Goal: Transaction & Acquisition: Purchase product/service

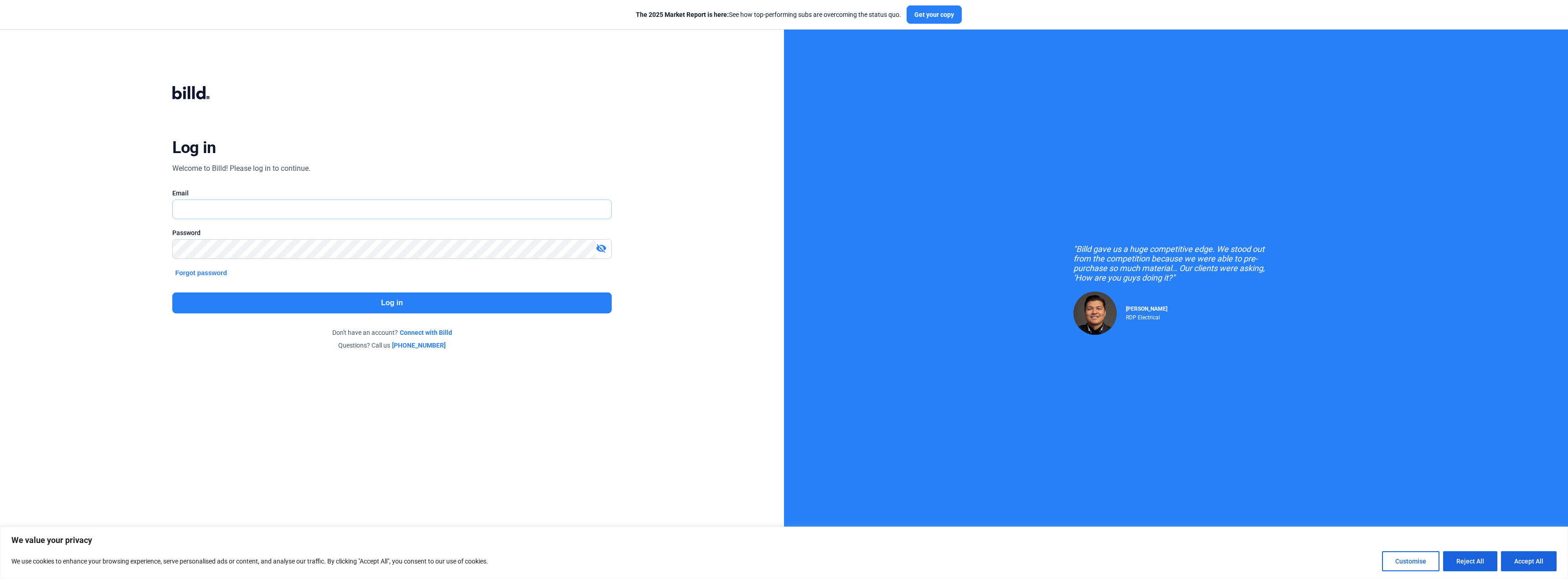
type input "[EMAIL_ADDRESS][DOMAIN_NAME]"
click at [258, 310] on button "Log in" at bounding box center [391, 303] width 439 height 21
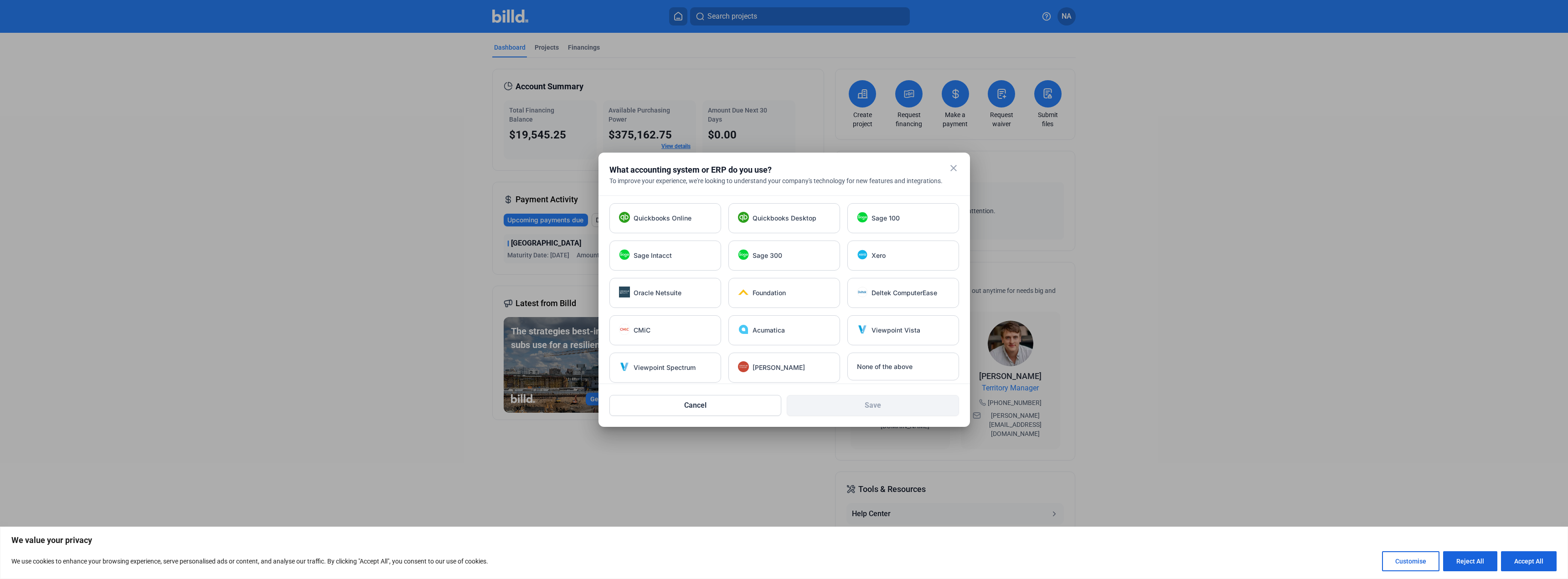
click at [950, 170] on mat-icon "close" at bounding box center [954, 168] width 11 height 11
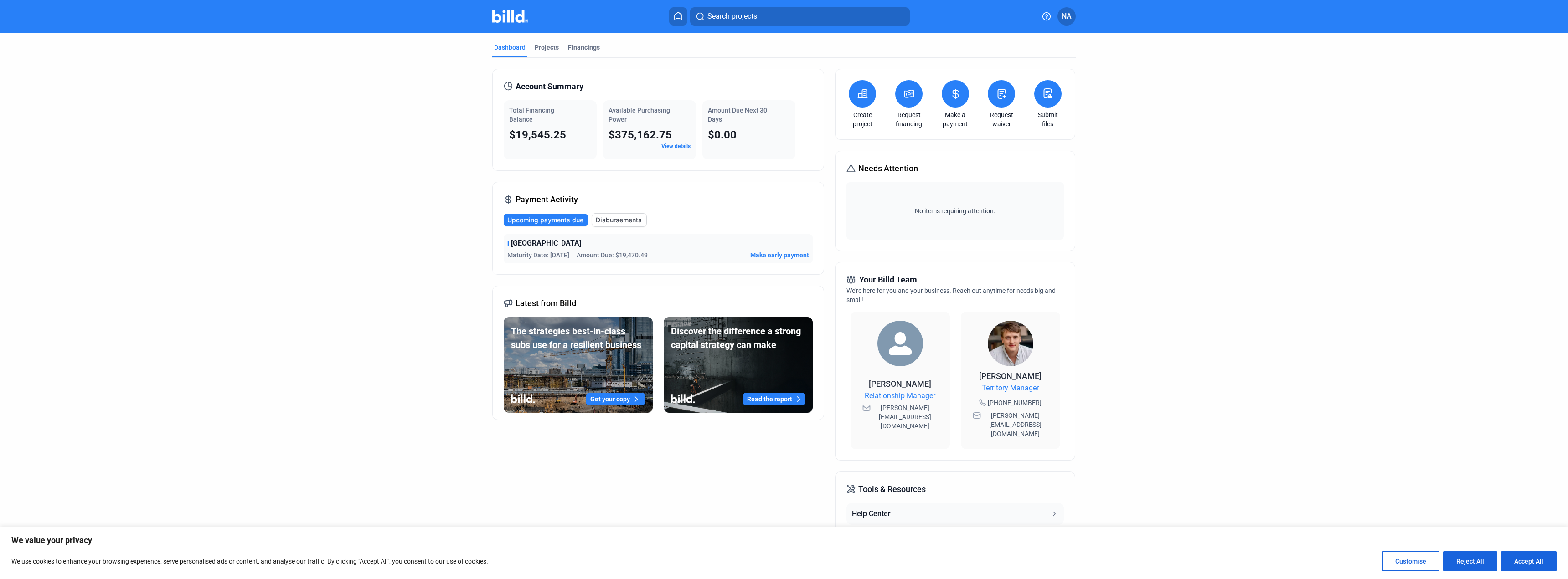
click at [767, 255] on span "Make early payment" at bounding box center [780, 255] width 59 height 9
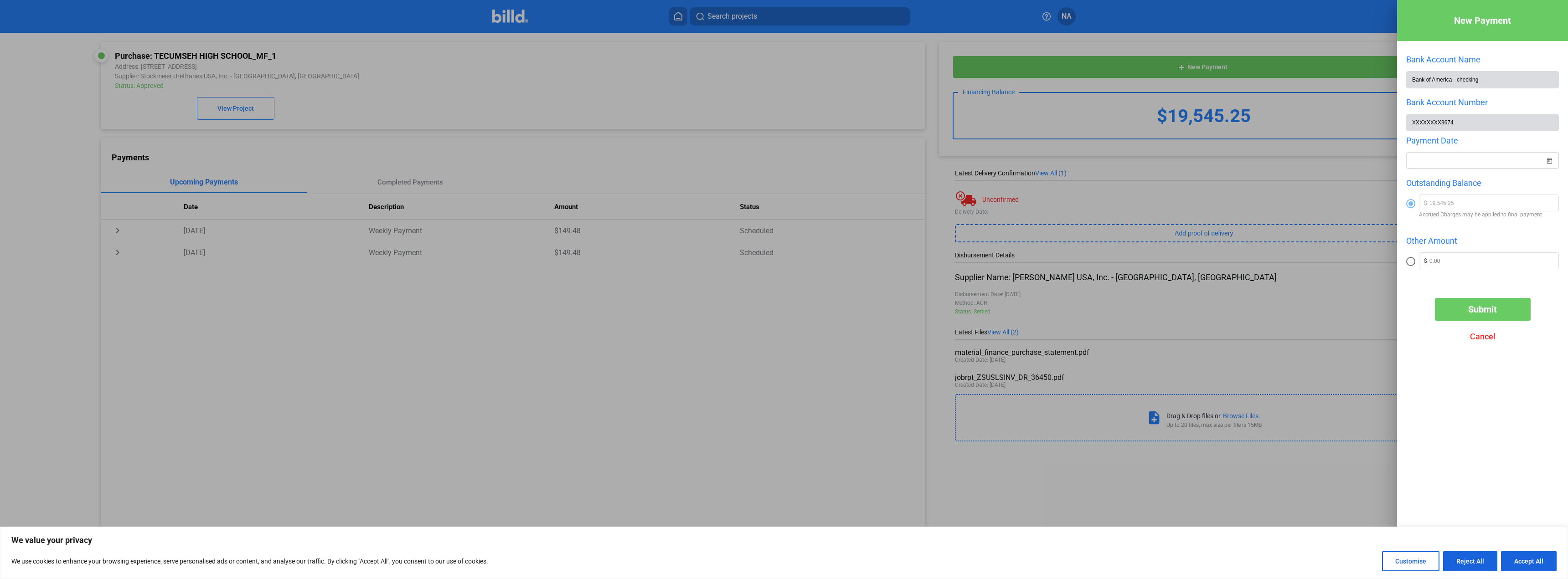
click at [1553, 162] on span "Open calendar" at bounding box center [1549, 155] width 22 height 22
click at [1509, 242] on span "10" at bounding box center [1510, 246] width 16 height 16
click at [1458, 262] on span "14" at bounding box center [1455, 264] width 16 height 16
type input "[DATE]"
click at [1466, 308] on button "Submit" at bounding box center [1482, 309] width 96 height 23
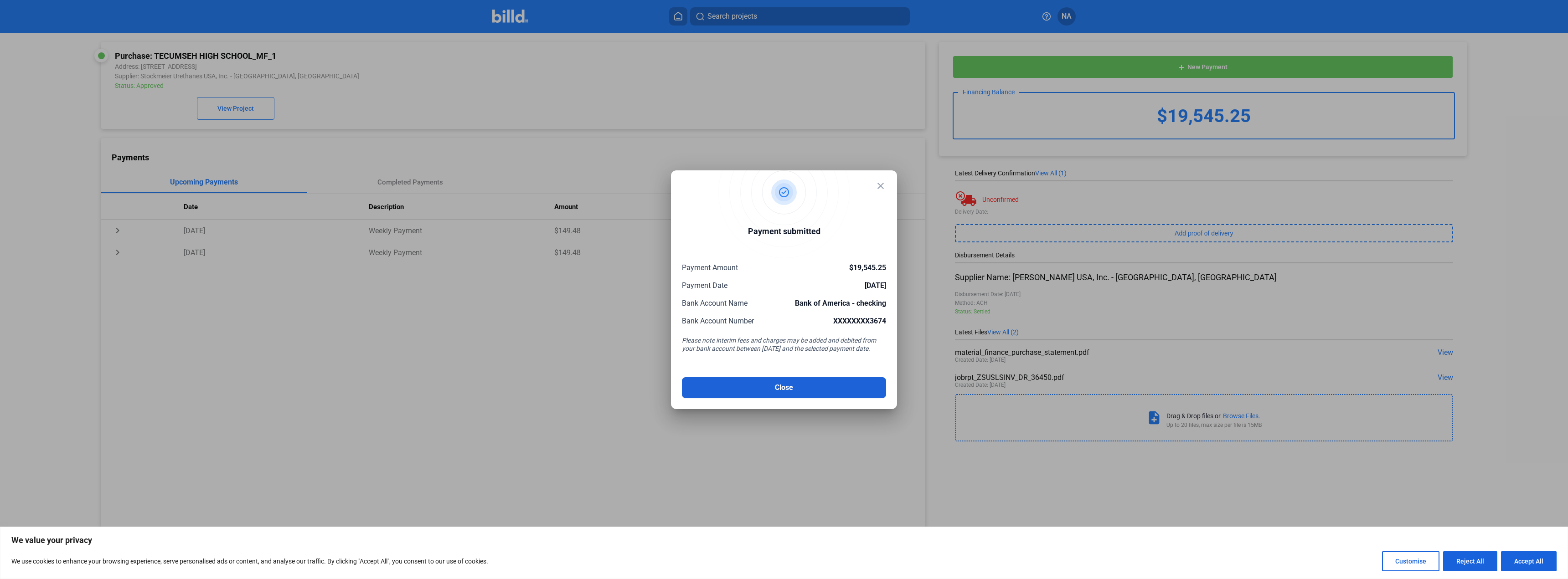
click at [839, 380] on button "Close" at bounding box center [783, 387] width 204 height 21
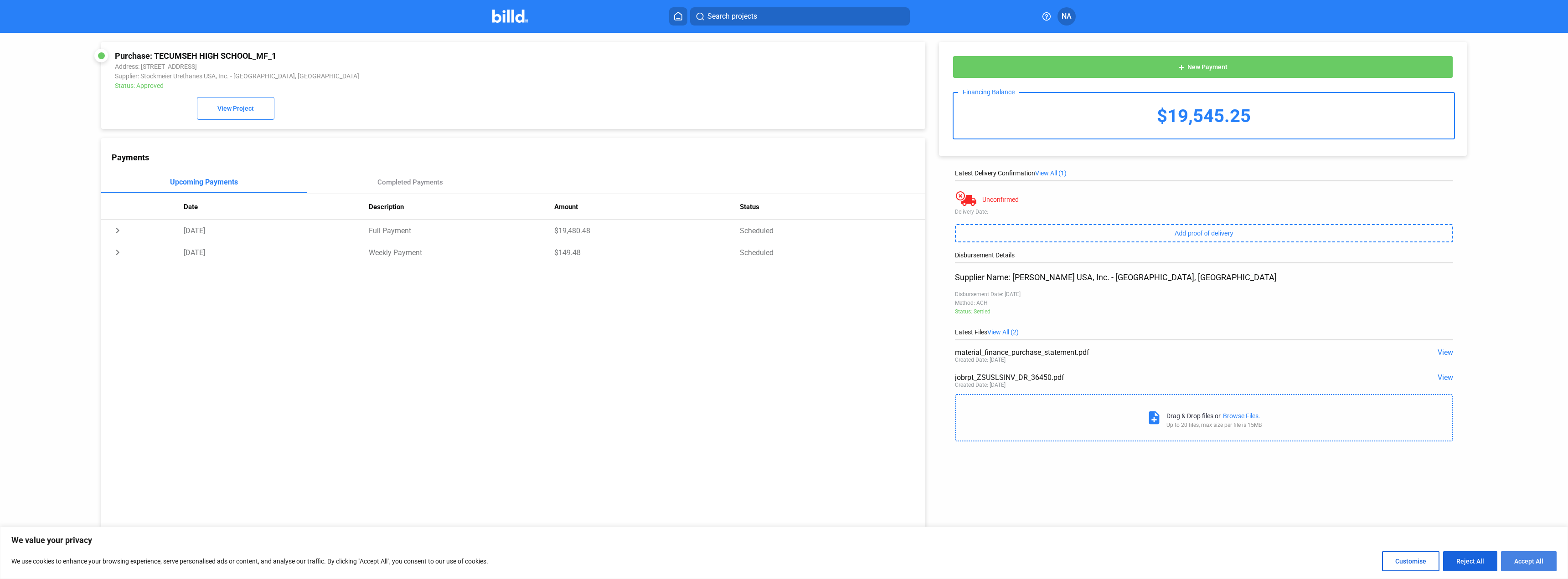
click at [1533, 560] on button "Accept All" at bounding box center [1528, 561] width 55 height 20
checkbox input "true"
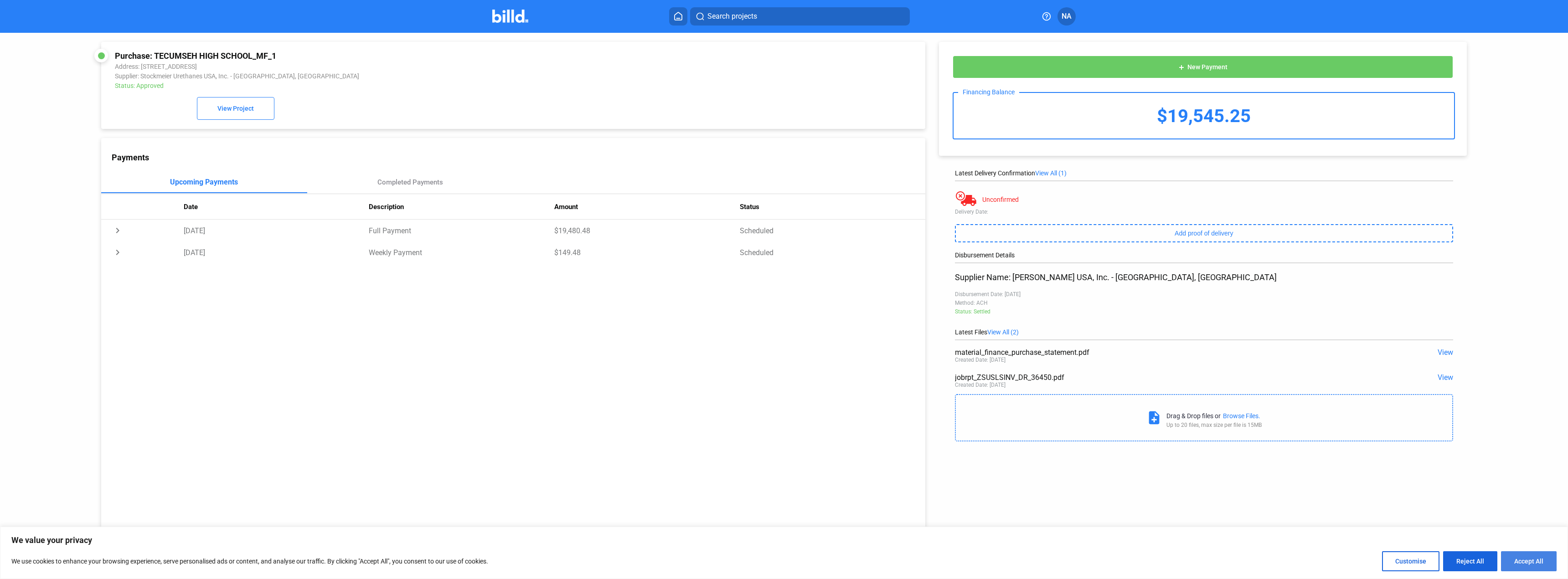
checkbox input "true"
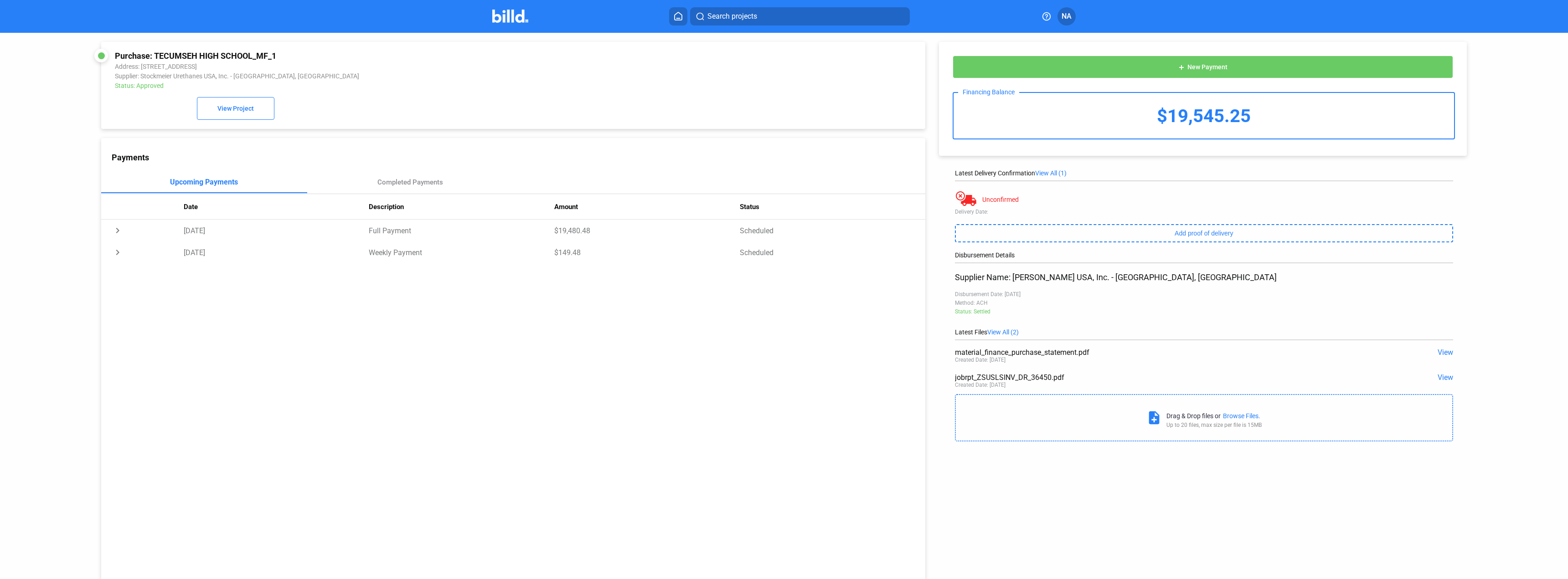
click at [501, 22] on img at bounding box center [510, 16] width 36 height 13
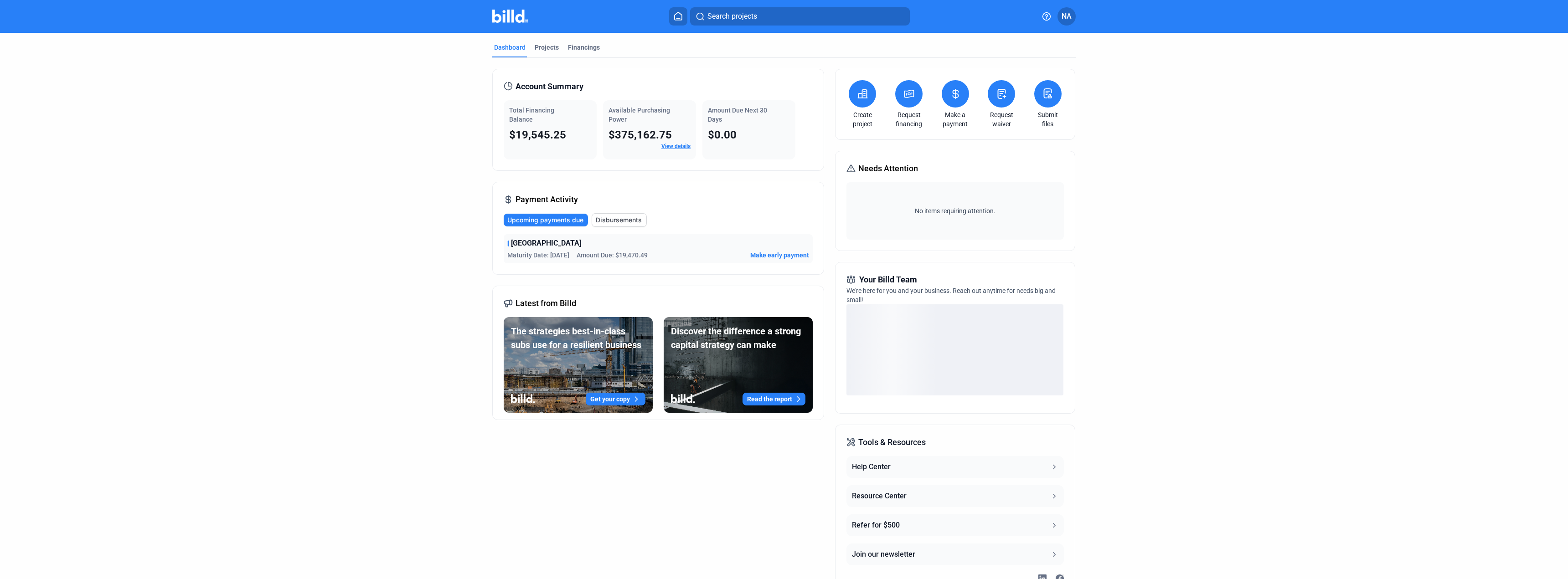
click at [670, 146] on link "View details" at bounding box center [676, 146] width 29 height 6
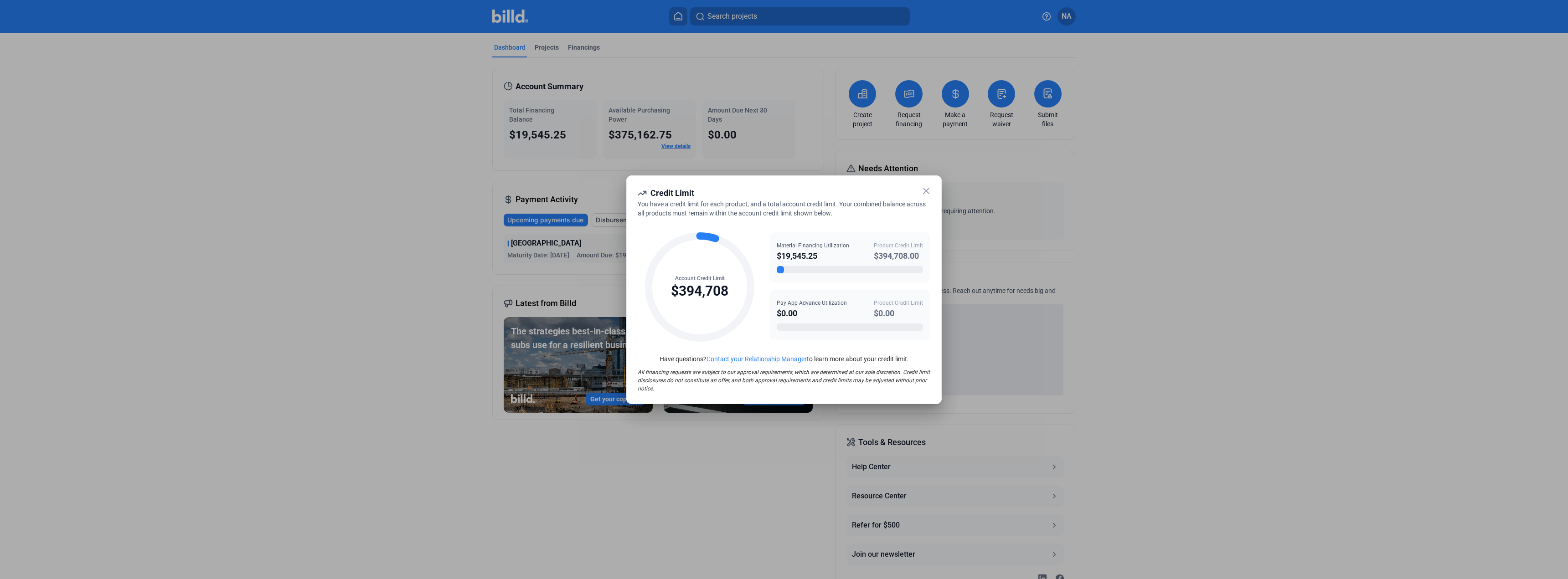
click at [923, 192] on icon at bounding box center [926, 191] width 11 height 11
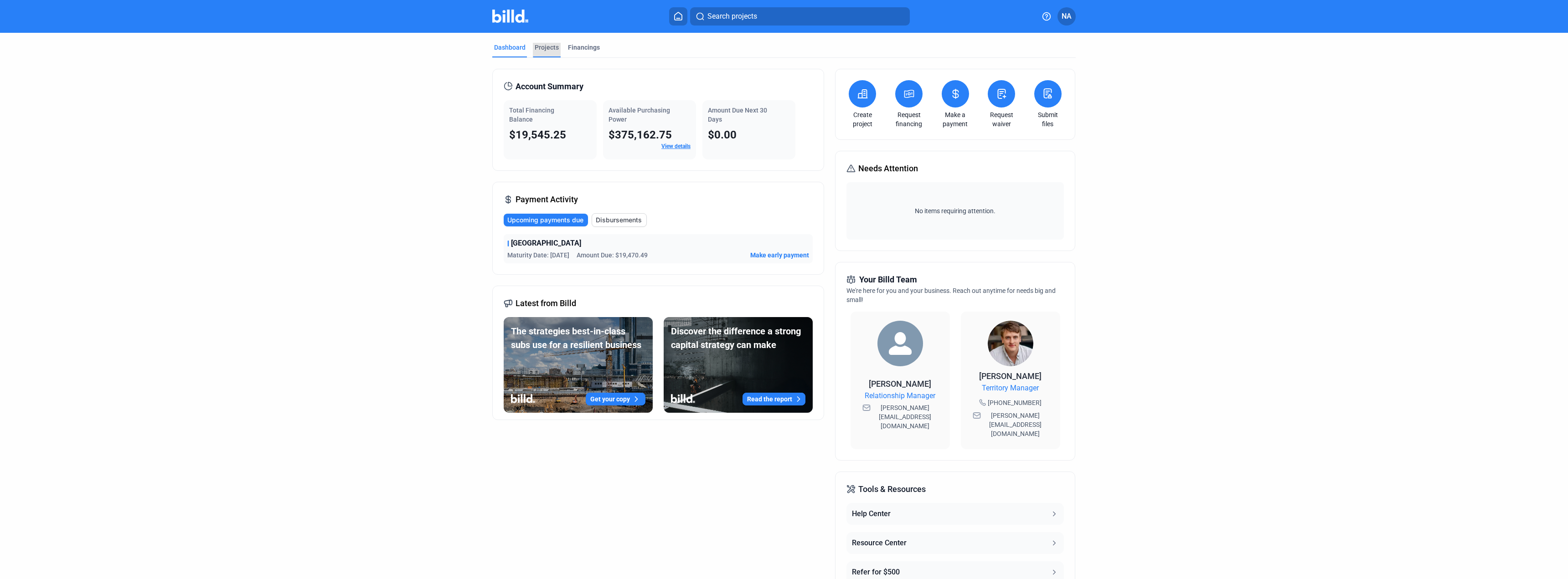
click at [553, 46] on div "Projects" at bounding box center [547, 47] width 24 height 9
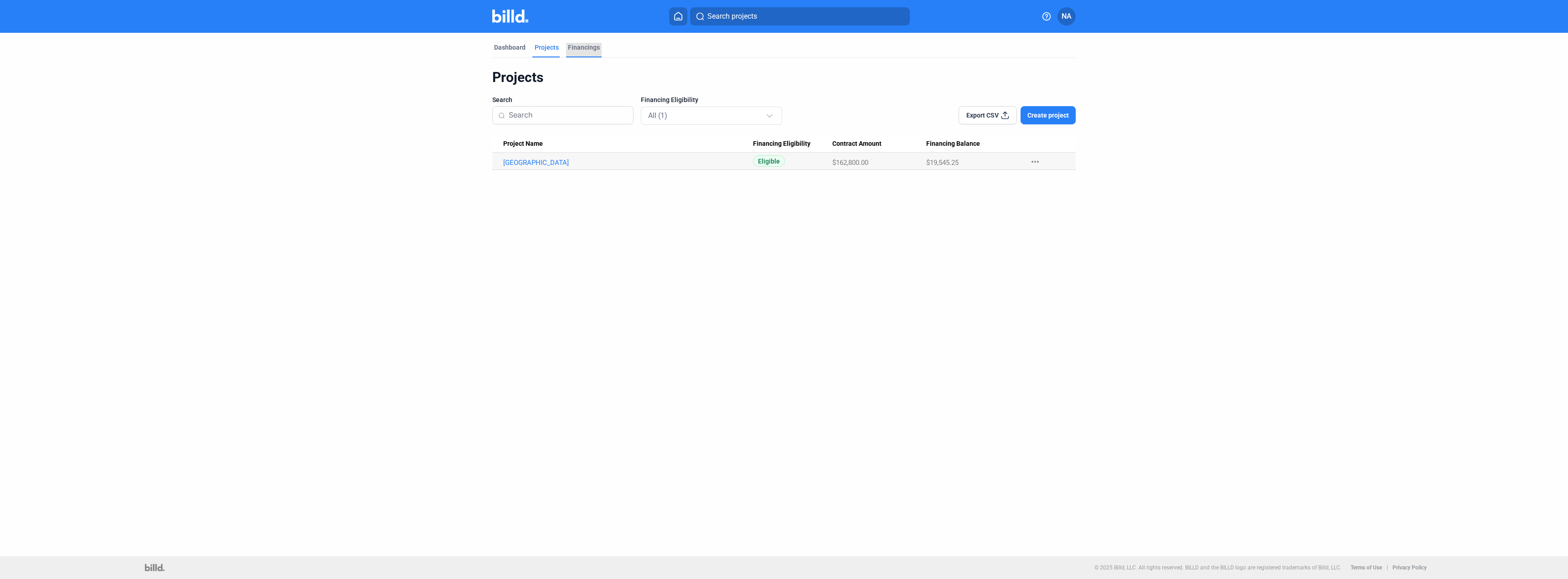
click at [577, 48] on div "Financings" at bounding box center [584, 47] width 32 height 9
drag, startPoint x: 516, startPoint y: 46, endPoint x: 542, endPoint y: 26, distance: 32.8
click at [516, 46] on div "Dashboard" at bounding box center [510, 47] width 32 height 9
